Goal: Transaction & Acquisition: Purchase product/service

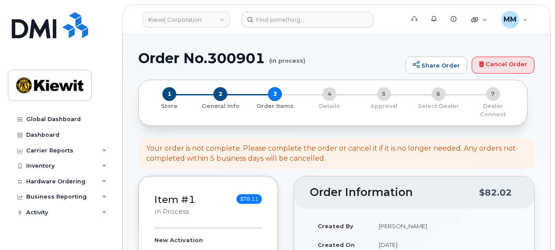
select select
click at [68, 185] on div "Hardware Ordering" at bounding box center [61, 182] width 106 height 16
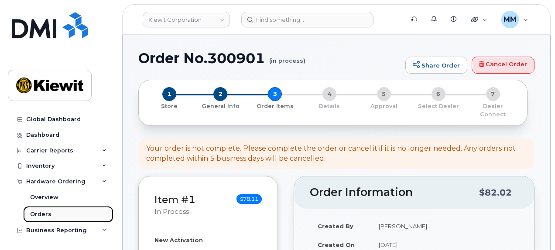
click at [55, 211] on link "Orders" at bounding box center [68, 214] width 90 height 17
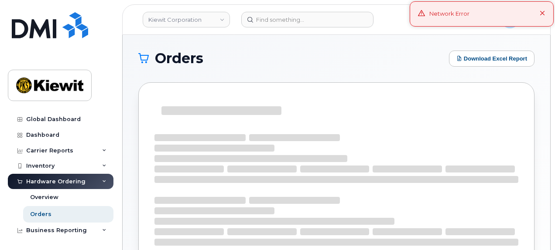
click at [542, 13] on icon at bounding box center [542, 14] width 6 height 6
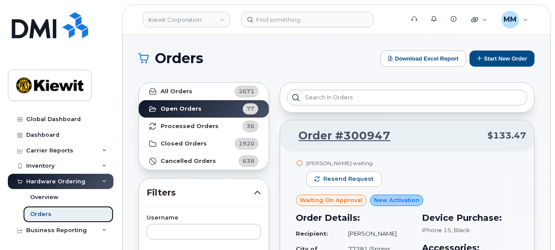
click at [58, 215] on link "Orders" at bounding box center [68, 214] width 90 height 17
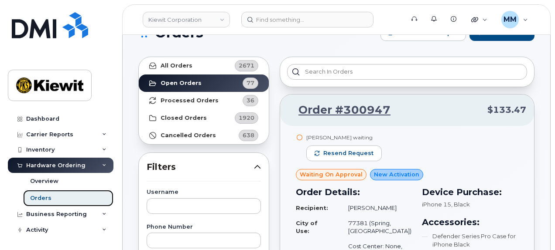
scroll to position [44, 0]
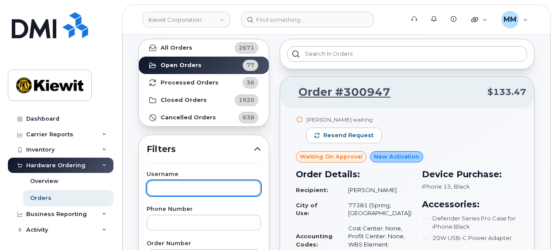
click at [194, 191] on input "text" at bounding box center [204, 189] width 114 height 16
paste input "[PERSON_NAME]"
type input "[PERSON_NAME]"
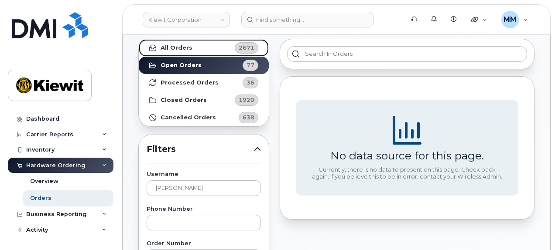
click at [210, 52] on link "All Orders 2671" at bounding box center [204, 47] width 130 height 17
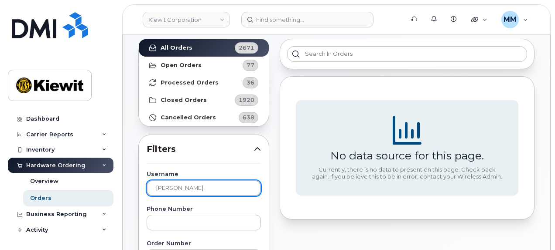
drag, startPoint x: 201, startPoint y: 185, endPoint x: 146, endPoint y: 186, distance: 54.9
click at [147, 186] on input "[PERSON_NAME]" at bounding box center [204, 189] width 114 height 16
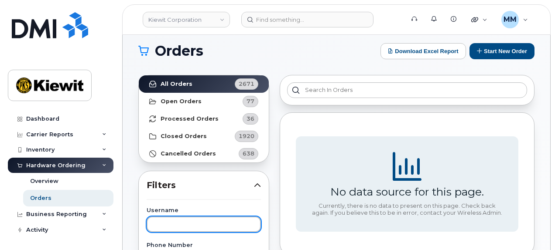
scroll to position [0, 0]
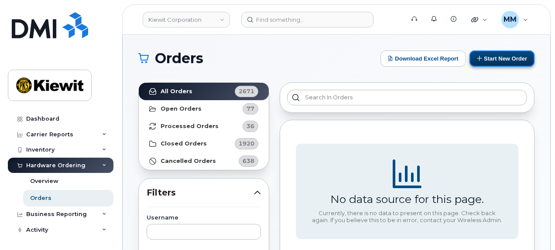
click at [490, 61] on button "Start New Order" at bounding box center [501, 59] width 65 height 16
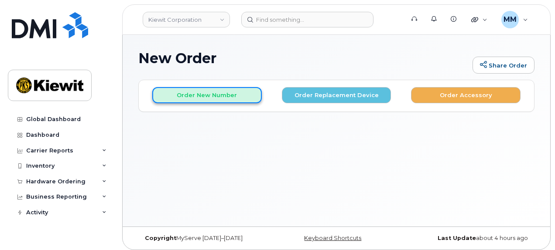
click at [236, 99] on button "Order New Number" at bounding box center [206, 95] width 109 height 16
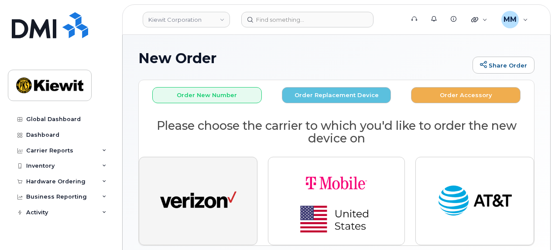
click at [217, 193] on img "button" at bounding box center [198, 201] width 76 height 39
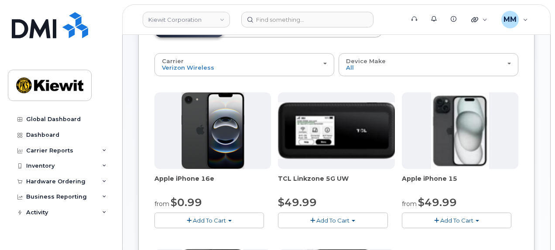
scroll to position [87, 0]
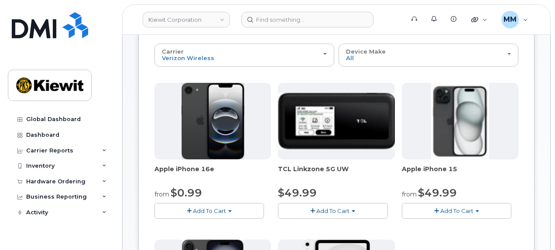
click at [216, 212] on span "Add To Cart" at bounding box center [209, 211] width 33 height 7
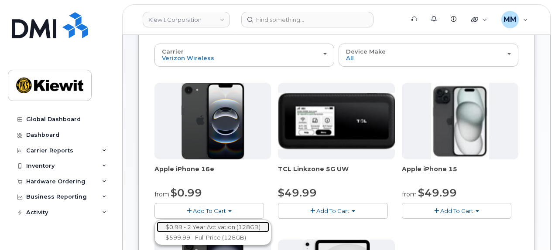
click at [204, 222] on link "$0.99 - 2 Year Activation (128GB)" at bounding box center [213, 227] width 112 height 11
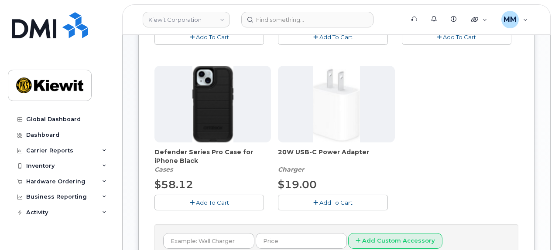
scroll to position [305, 0]
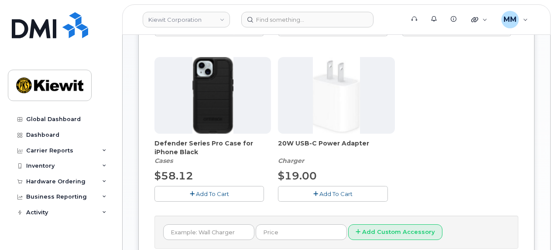
click at [224, 191] on span "Add To Cart" at bounding box center [212, 194] width 33 height 7
drag, startPoint x: 331, startPoint y: 193, endPoint x: 310, endPoint y: 202, distance: 22.2
click at [331, 193] on span "Add To Cart" at bounding box center [335, 194] width 33 height 7
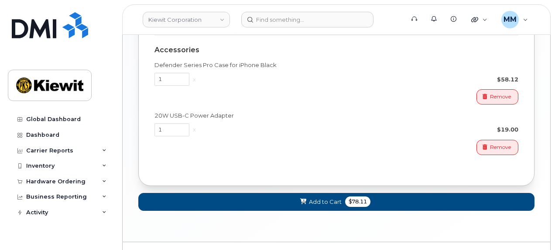
scroll to position [701, 0]
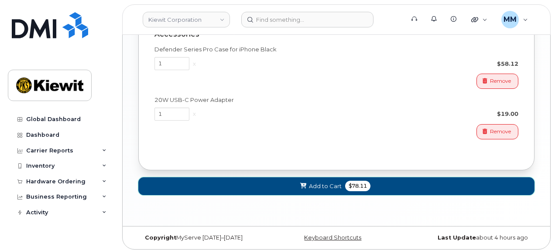
click at [322, 184] on span "Add to Cart" at bounding box center [325, 186] width 33 height 8
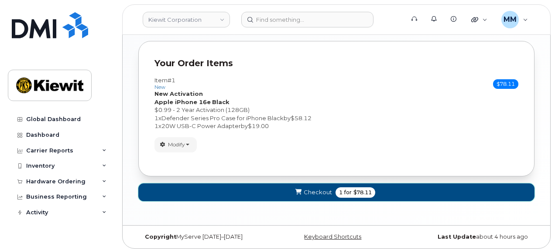
click at [298, 190] on icon "submit" at bounding box center [298, 193] width 6 height 6
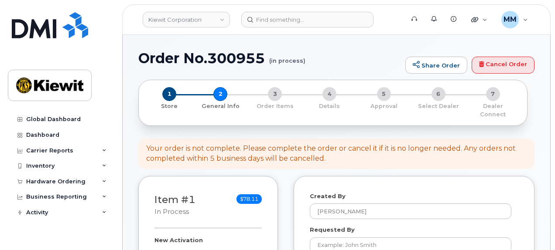
select select
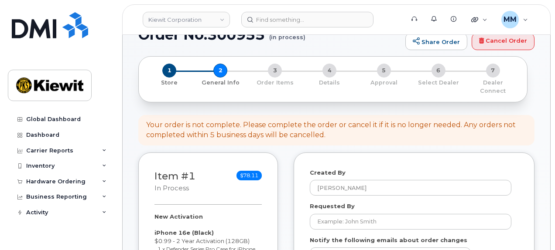
scroll to position [87, 0]
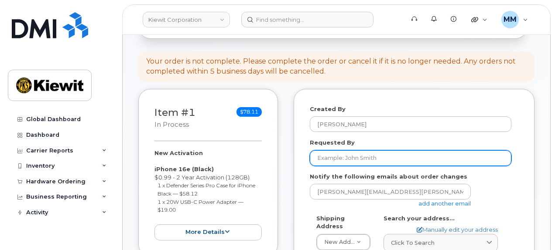
click at [359, 150] on input "Requested By" at bounding box center [410, 158] width 201 height 16
paste input "[PERSON_NAME]"
type input "[PERSON_NAME]"
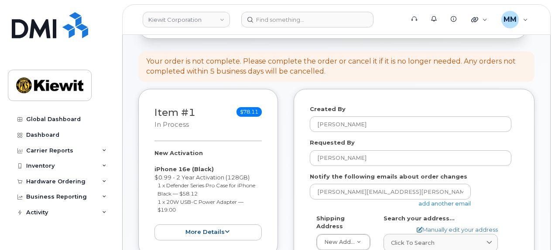
click at [421, 200] on link "add another email" at bounding box center [444, 203] width 52 height 7
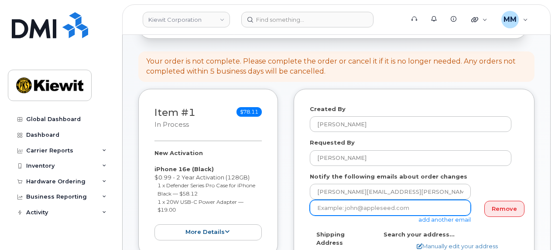
click at [322, 200] on input "email" at bounding box center [390, 208] width 161 height 16
paste input "Matt.Gabriel"
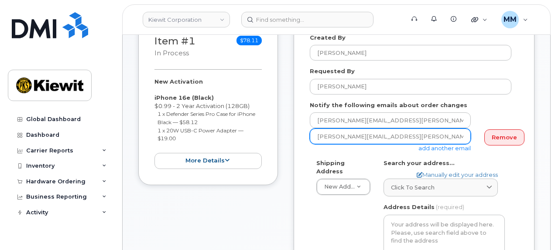
scroll to position [174, 0]
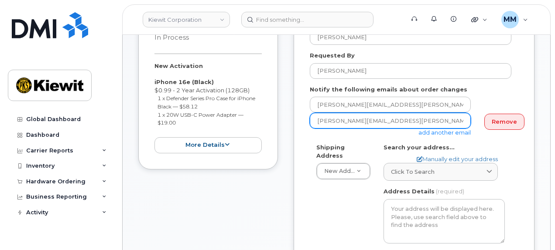
type input "Matt.Gabriel@kiewit.com"
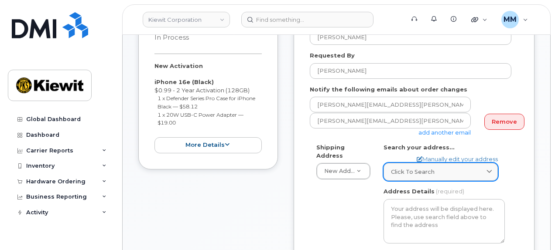
click at [447, 168] on div "Click to search" at bounding box center [440, 172] width 99 height 8
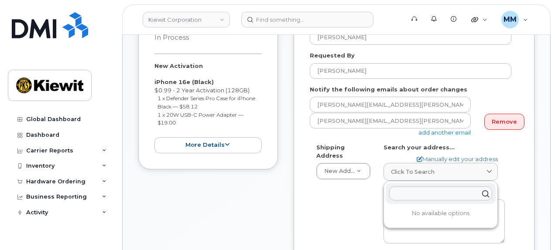
click at [428, 187] on input "text" at bounding box center [440, 194] width 103 height 14
paste input "7743 Baltimore Ave, Building 001, College Park, MD 20740"
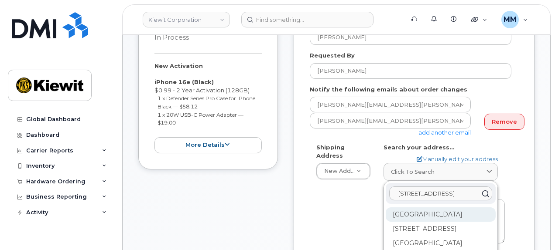
type input "7743 Baltimore Ave, Building 001, College Park, MD 20740"
click at [422, 208] on div "Baltimore Ave College Park MD 20740" at bounding box center [440, 215] width 110 height 14
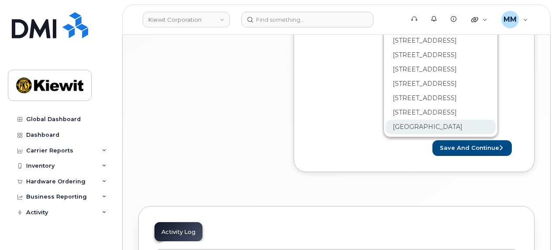
scroll to position [2272, 0]
click at [340, 123] on div "Shipping Address New Address New Address 9701 Renner Blvd. 1624 Mike Fahey St 1…" at bounding box center [410, 29] width 201 height 208
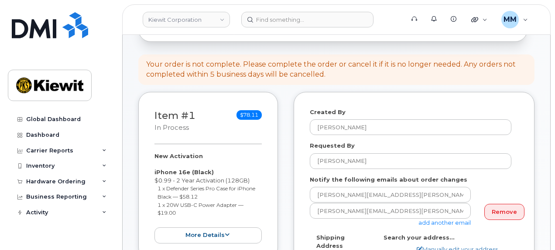
scroll to position [174, 0]
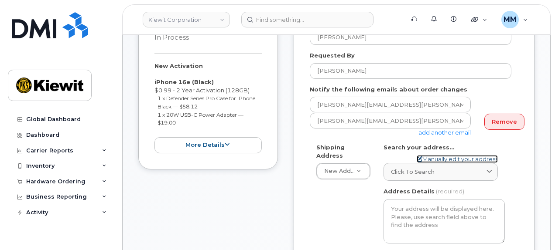
click at [449, 155] on link "Manually edit your address" at bounding box center [456, 159] width 81 height 8
select select
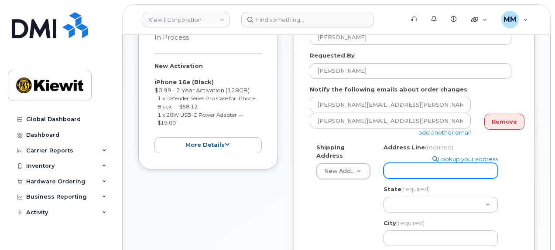
click at [402, 163] on input "Address Line (required)" at bounding box center [440, 171] width 114 height 16
paste input "7743 Baltimore Ave"
type input "7743 Baltimore Ave"
select select
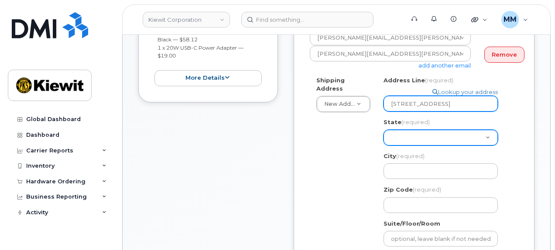
scroll to position [262, 0]
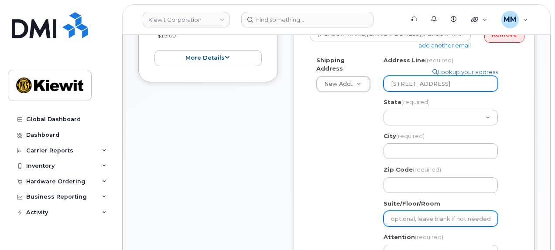
type input "7743 Baltimore Ave"
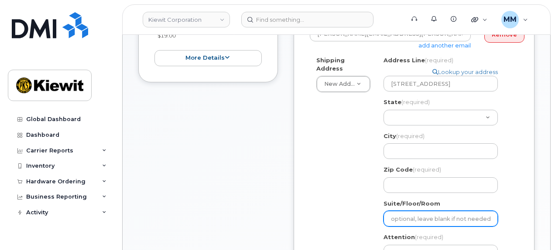
click at [414, 211] on input "Suite/Floor/Room" at bounding box center [440, 219] width 114 height 16
select select
type input "B"
select select
type input "Bui"
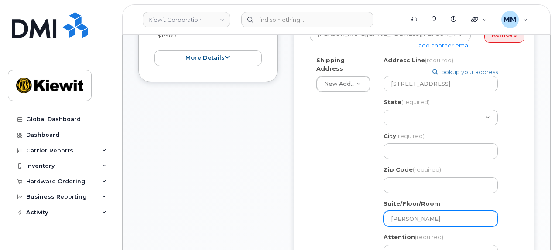
select select
type input "Build"
select select
type input "Buildi"
select select
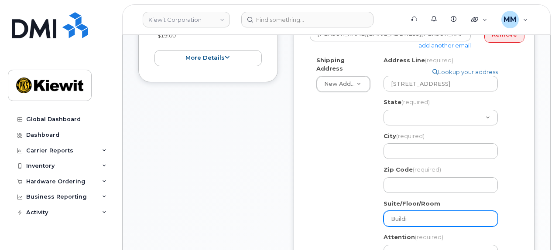
type input "Buildin"
select select
type input "Building"
select select
type input "Building 1"
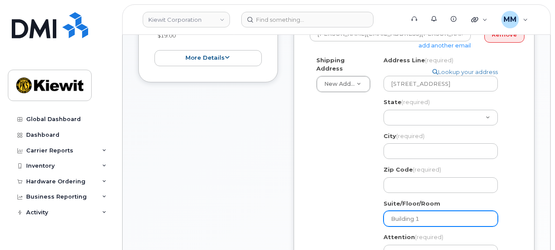
select select
type input "Building"
select select
type input "Buildin"
select select
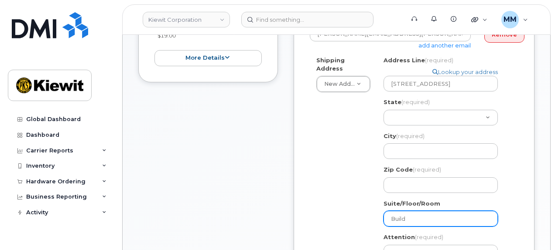
type input "Buil"
select select
type input "Bui"
select select
type input "B"
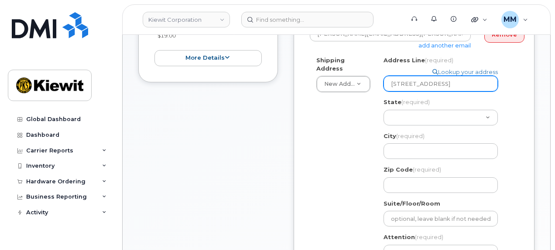
click at [450, 79] on input "7743 Baltimore Ave" at bounding box center [440, 84] width 114 height 16
select select
type input "7743 Baltimore Ave,"
select select
type input "7743 Baltimore Ave, B"
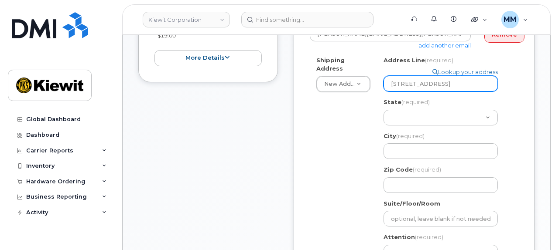
select select
type input "7743 Baltimore Ave, Bu"
select select
type input "7743 Baltimore Ave, Buo"
select select
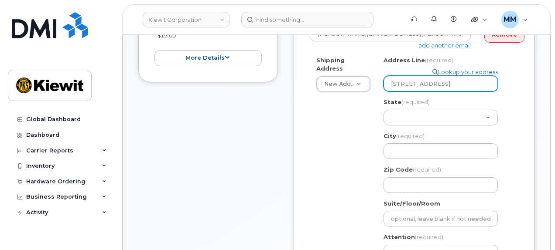
type input "7743 Baltimore Ave, Bu"
select select
type input "7743 Baltimore Ave, Bui"
select select
type input "7743 Baltimore Ave, Buil"
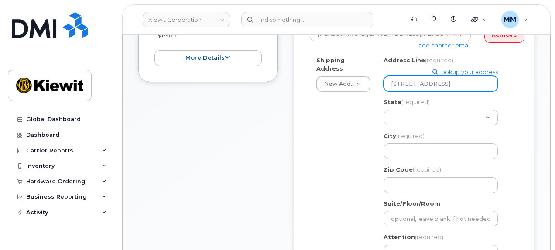
select select
type input "7743 Baltimore Ave, Build"
select select
type input "7743 Baltimore Ave, Buildi"
select select
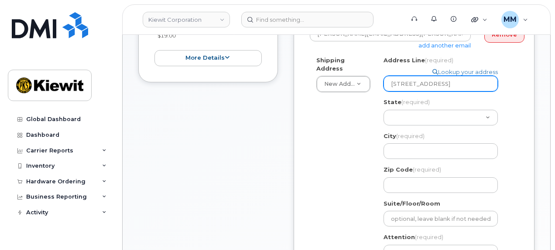
type input "7743 Baltimore Ave, Buildin"
select select
type input "7743 Baltimore Ave, Building"
select select
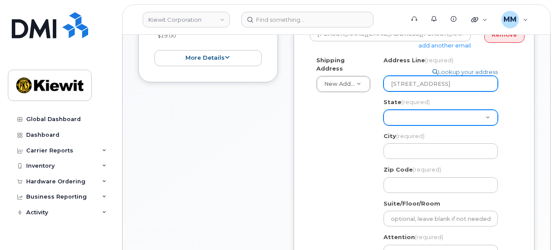
type input "7743 Baltimore Ave, Building 1"
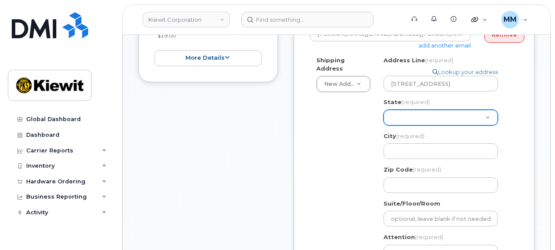
click at [432, 110] on select "Alabama Alaska American Samoa Arizona Arkansas California Colorado Connecticut …" at bounding box center [440, 118] width 114 height 16
select select "MD"
click at [383, 110] on select "Alabama Alaska American Samoa Arizona Arkansas California Colorado Connecticut …" at bounding box center [440, 118] width 114 height 16
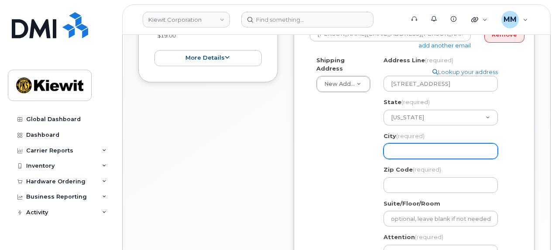
click at [420, 143] on input "City (required)" at bounding box center [440, 151] width 114 height 16
select select
type input "C"
select select
type input "Co"
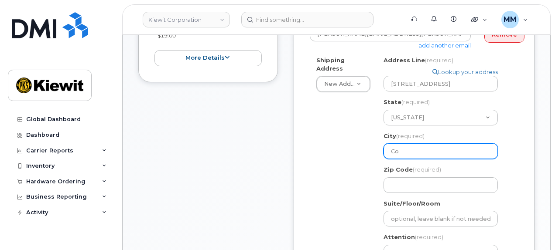
select select
type input "Col"
select select
type input "Coll"
select select
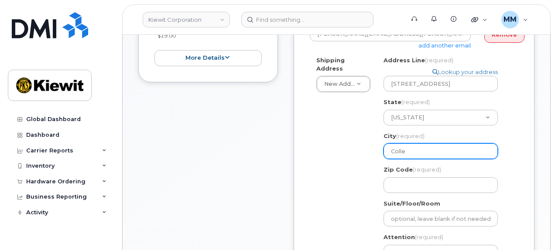
type input "Colleg"
select select
type input "Collegt"
select select
type input "Colleg"
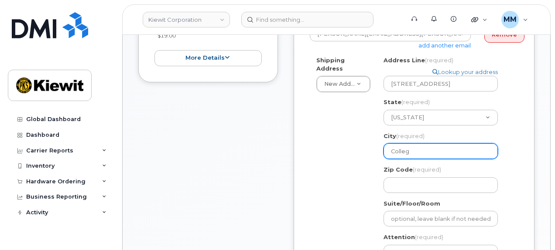
select select
type input "College"
select select
type input "College P"
select select
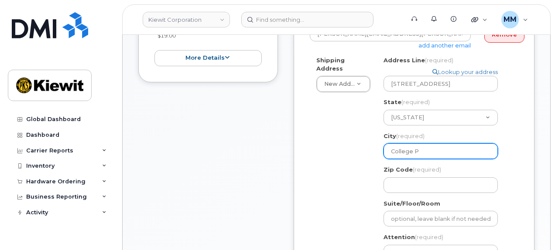
type input "College Pa"
select select
type input "College Par"
select select
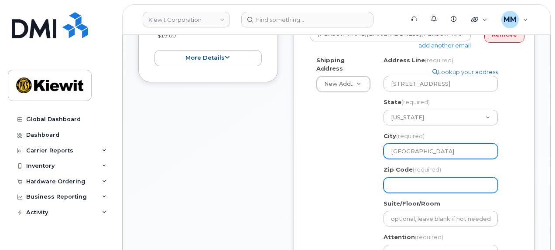
type input "College Park"
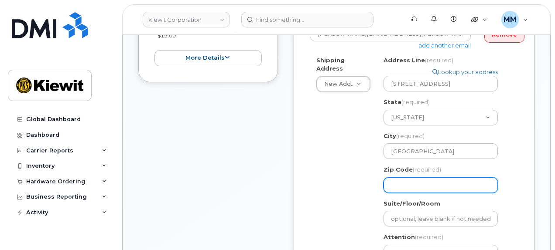
click at [417, 180] on input "Zip Code (required)" at bounding box center [440, 185] width 114 height 16
select select
type input "2"
select select
type input "20"
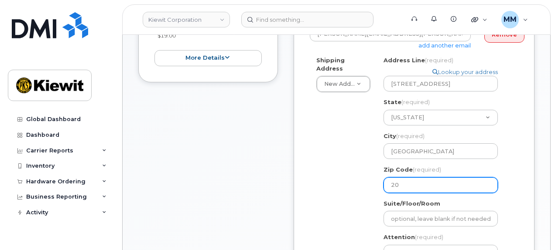
select select
type input "207"
select select
type input "2074"
select select
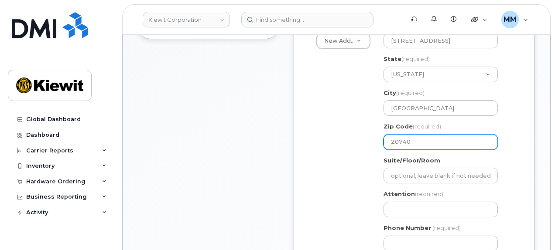
scroll to position [305, 0]
type input "20740"
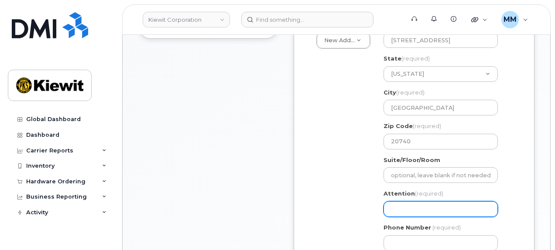
click at [408, 201] on input "Attention (required)" at bounding box center [440, 209] width 114 height 16
paste input "Sam Pacoli"
select select
type input "Sam Pacoli"
select select
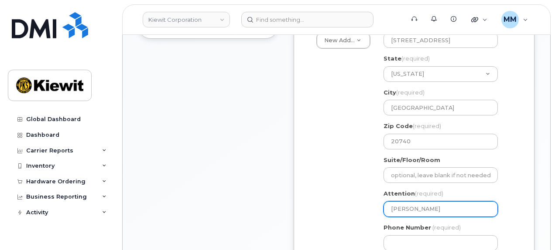
type input "Sam Pacoli a"
select select
type input "Sam Pacoli an"
select select
click at [447, 202] on input "Sam Pacoli and" at bounding box center [440, 209] width 114 height 16
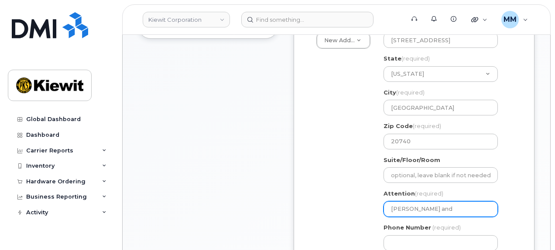
paste input "DavidH Gilbert"
type input "Sam Pacoli and DavidH Gilbert"
select select
type input "Sam Pacoli and DavidH Gilbert"
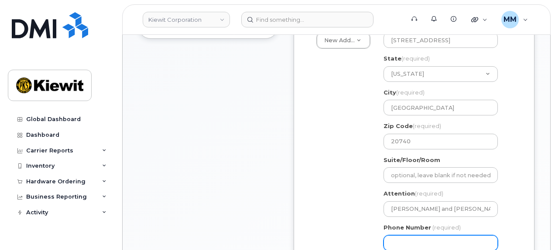
click at [405, 239] on input "Phone Number" at bounding box center [440, 243] width 114 height 16
type input "8777727707"
select select
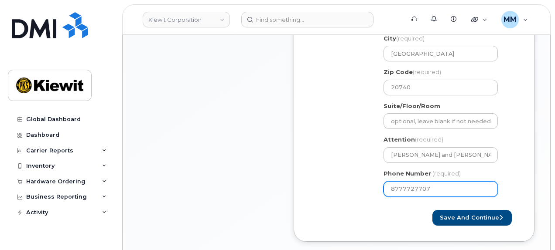
scroll to position [392, 0]
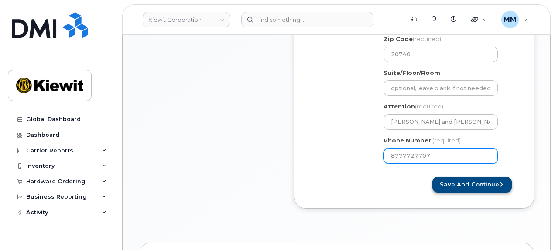
type input "8777727707"
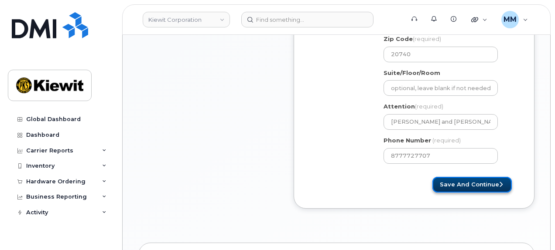
click at [450, 178] on button "Save and Continue" at bounding box center [471, 185] width 79 height 16
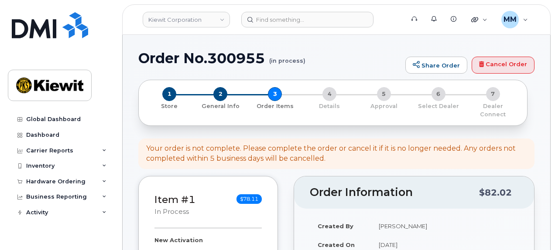
select select
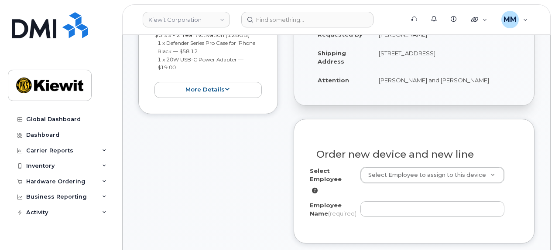
scroll to position [262, 0]
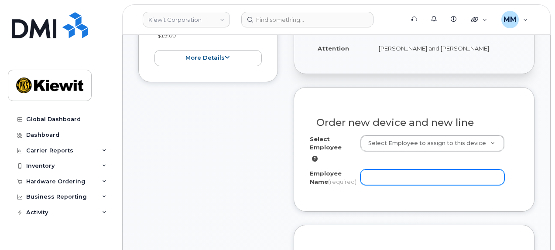
click at [388, 170] on input "Employee Name (required)" at bounding box center [432, 178] width 144 height 16
paste input "[PERSON_NAME]"
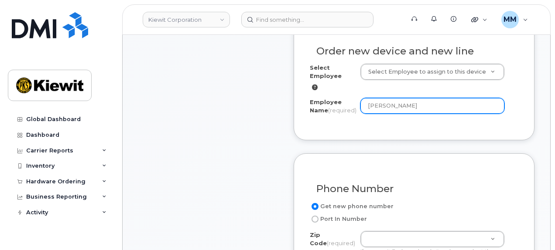
scroll to position [349, 0]
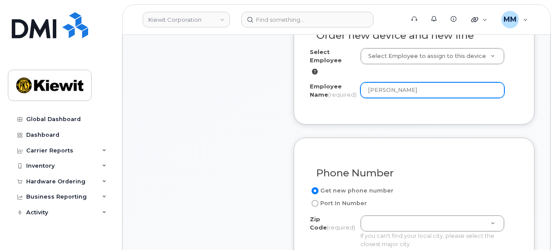
type input "[PERSON_NAME]"
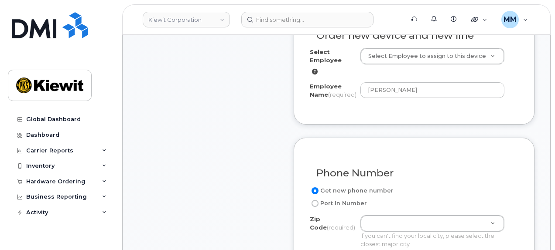
click at [324, 202] on label "Port In Number" at bounding box center [338, 203] width 57 height 10
click at [318, 202] on input "Port In Number" at bounding box center [314, 203] width 7 height 7
radio input "true"
click at [321, 188] on label "Get new phone number" at bounding box center [352, 191] width 84 height 10
click at [318, 188] on input "Get new phone number" at bounding box center [314, 190] width 7 height 7
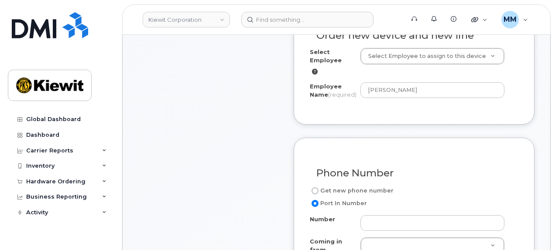
radio input "true"
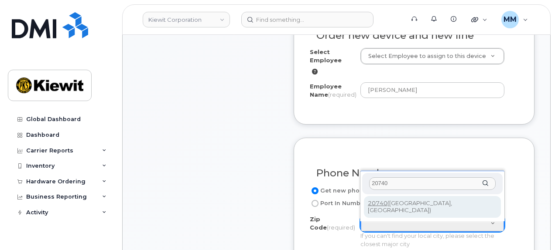
type input "20740"
type input "20740 (College Park, MD)"
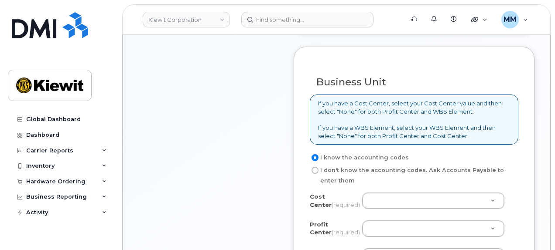
scroll to position [741, 0]
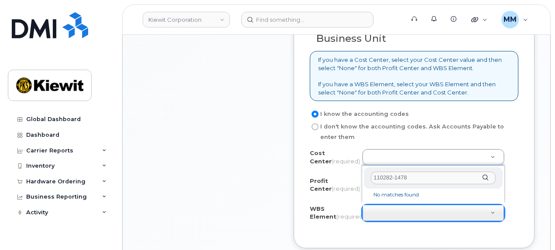
click at [394, 176] on input "110282-1478" at bounding box center [433, 178] width 125 height 13
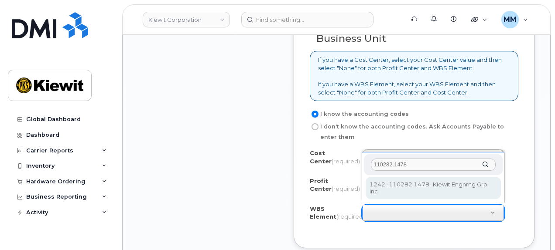
type input "110282.1478"
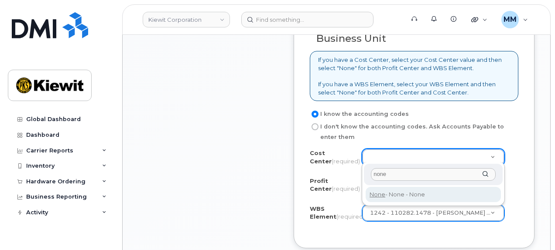
type input "none"
type input "None"
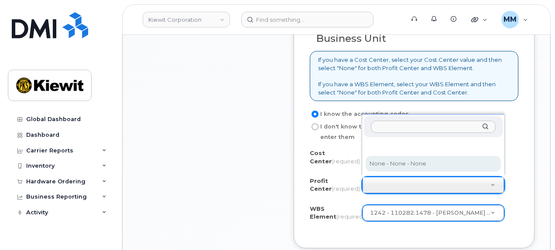
select select "None"
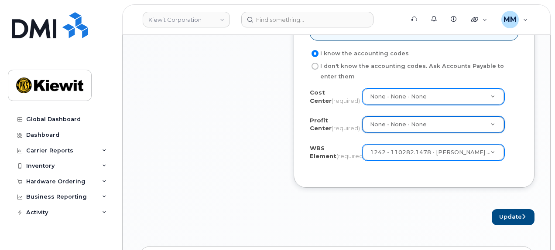
scroll to position [828, 0]
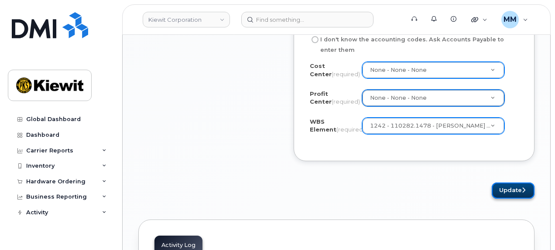
click at [515, 188] on button "Update" at bounding box center [512, 191] width 43 height 16
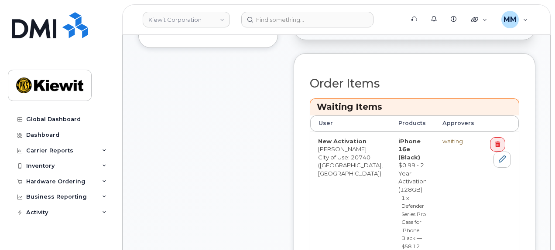
scroll to position [392, 0]
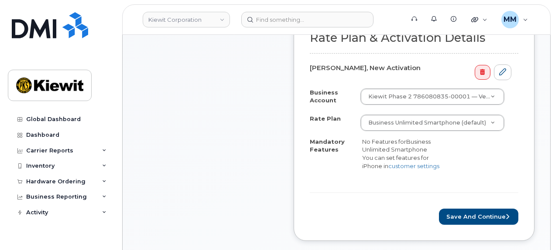
scroll to position [305, 0]
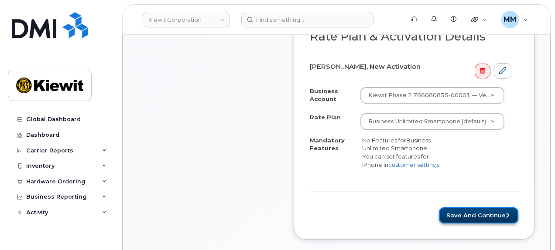
click at [451, 208] on button "Save and Continue" at bounding box center [478, 216] width 79 height 16
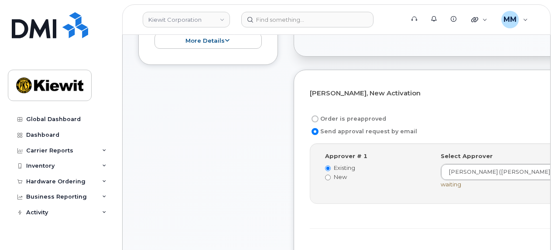
scroll to position [262, 0]
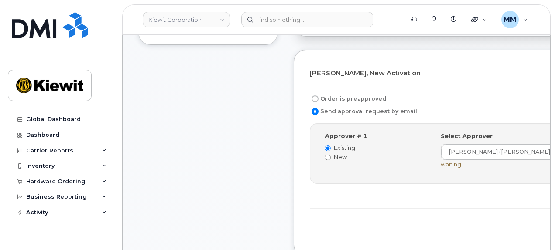
drag, startPoint x: 467, startPoint y: 222, endPoint x: 433, endPoint y: 234, distance: 36.5
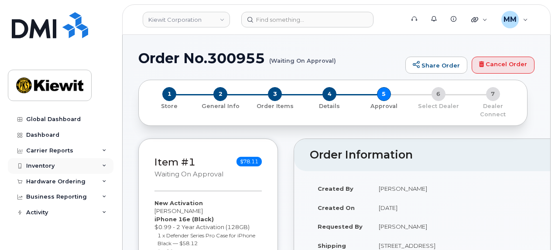
click at [75, 171] on div "Inventory" at bounding box center [61, 166] width 106 height 16
click at [43, 162] on div "Inventory" at bounding box center [61, 166] width 106 height 16
click at [58, 182] on div "Hardware Ordering" at bounding box center [55, 181] width 59 height 7
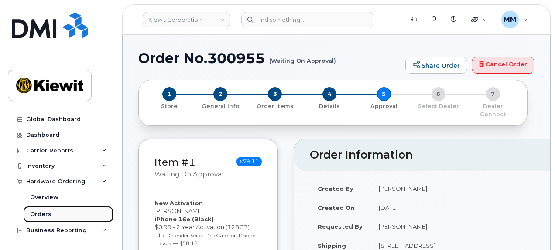
click at [52, 215] on link "Orders" at bounding box center [68, 214] width 90 height 17
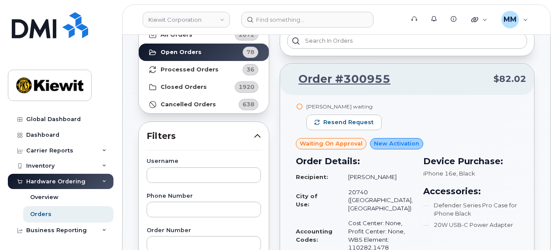
scroll to position [87, 0]
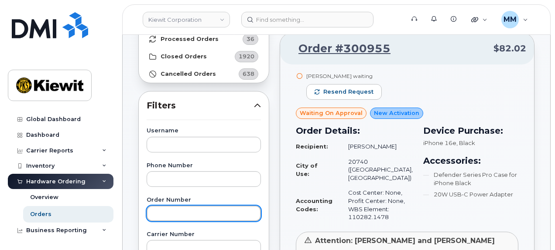
click at [166, 212] on input "text" at bounding box center [204, 214] width 114 height 16
paste input "300901"
type input "300901"
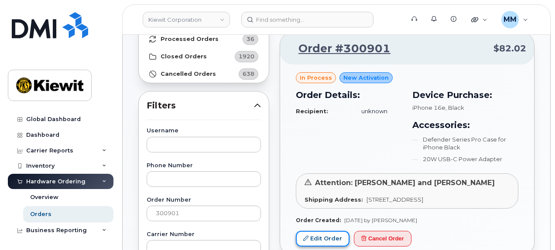
click at [327, 239] on link "Edit Order" at bounding box center [323, 239] width 54 height 16
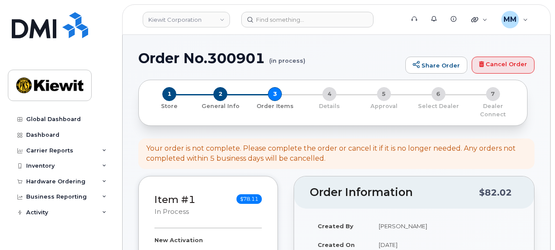
select select
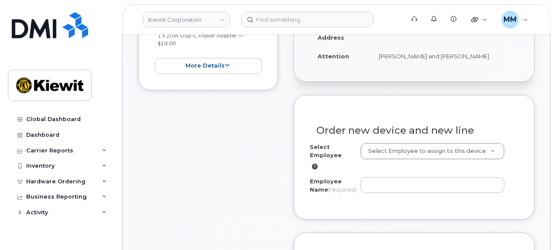
scroll to position [305, 0]
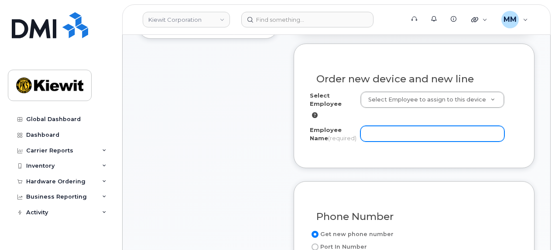
click at [385, 126] on input "Employee Name (required)" at bounding box center [432, 134] width 144 height 16
paste input "[PERSON_NAME]"
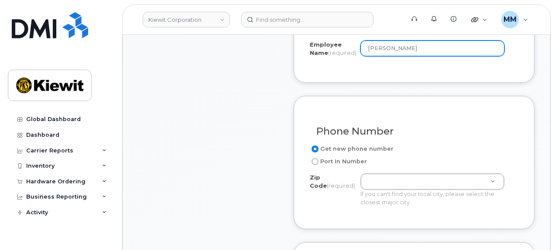
scroll to position [392, 0]
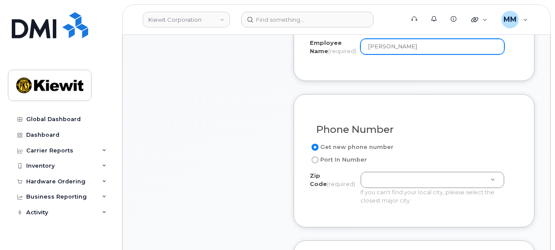
type input "[PERSON_NAME]"
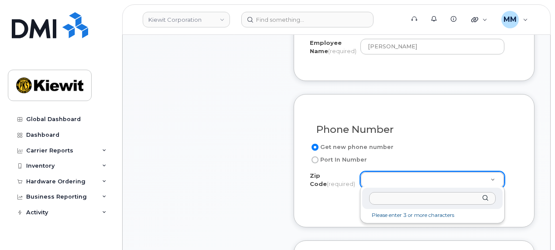
type input "84537"
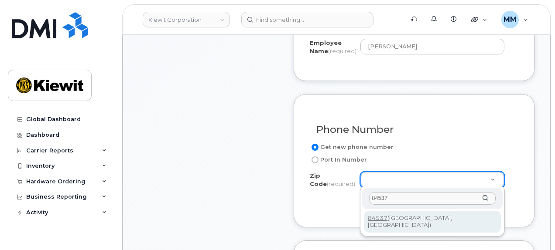
type input "84537 (Orangeville, UT)"
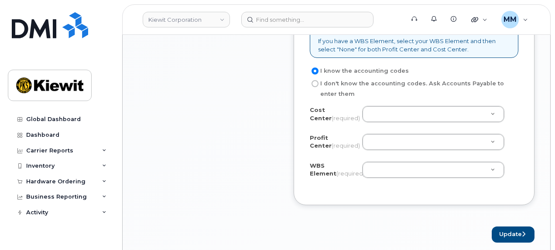
scroll to position [785, 0]
click at [505, 226] on button "Update" at bounding box center [512, 234] width 43 height 16
click at [314, 83] on input "I don't know the accounting codes. Ask Accounts Payable to enter them" at bounding box center [314, 83] width 7 height 7
radio input "true"
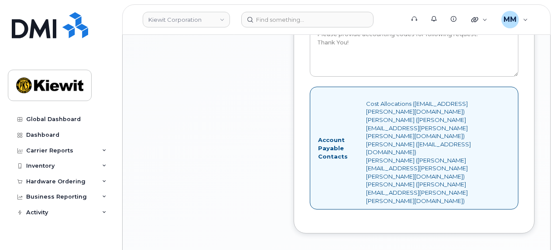
scroll to position [916, 0]
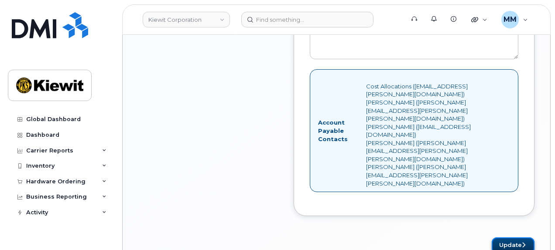
click at [506, 238] on button "Update" at bounding box center [512, 246] width 43 height 16
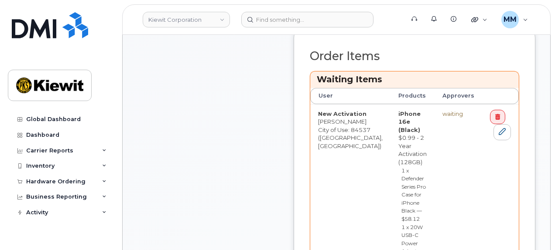
scroll to position [436, 0]
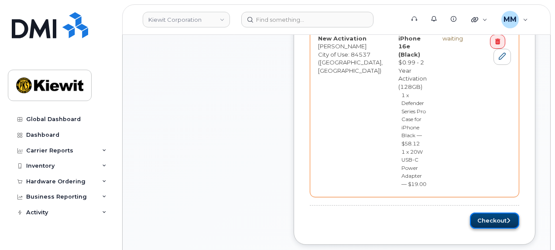
click at [477, 213] on button "Checkout" at bounding box center [494, 221] width 49 height 16
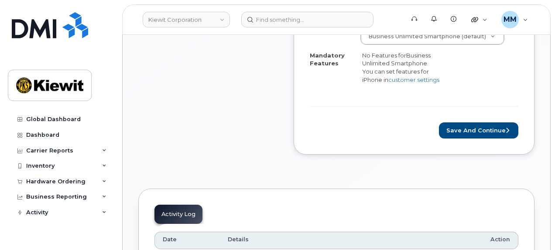
scroll to position [392, 0]
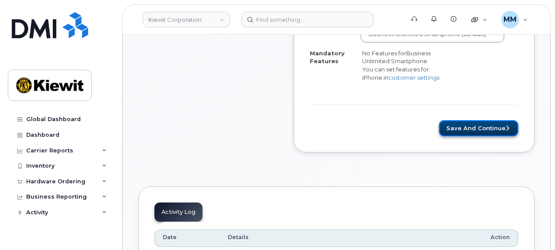
click at [449, 120] on button "Save and Continue" at bounding box center [478, 128] width 79 height 16
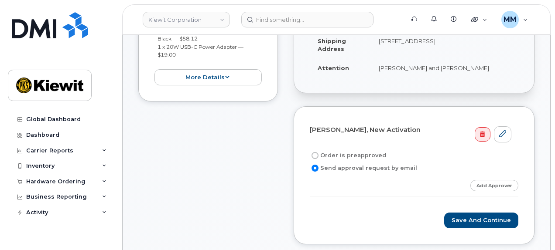
scroll to position [262, 0]
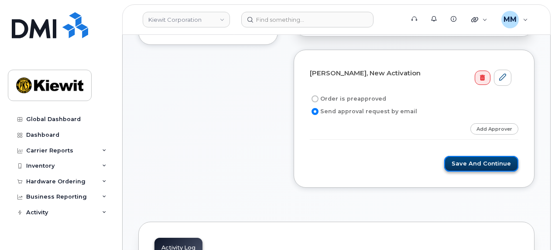
click at [461, 156] on button "Save and Continue" at bounding box center [481, 164] width 74 height 16
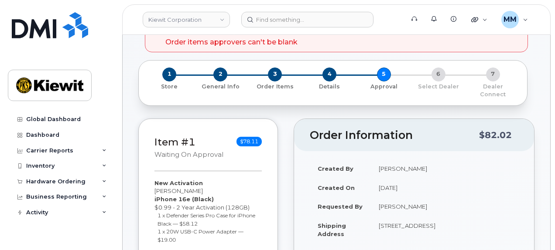
scroll to position [44, 0]
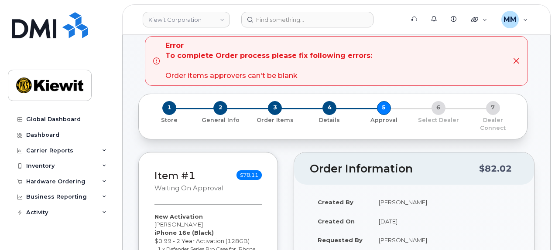
click at [518, 61] on icon at bounding box center [515, 61] width 7 height 7
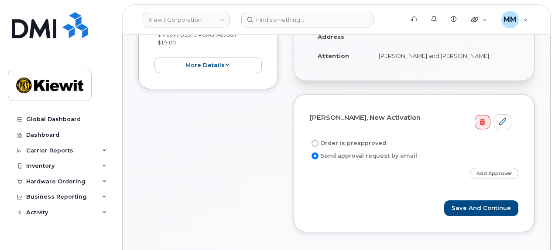
scroll to position [218, 0]
